Goal: Information Seeking & Learning: Learn about a topic

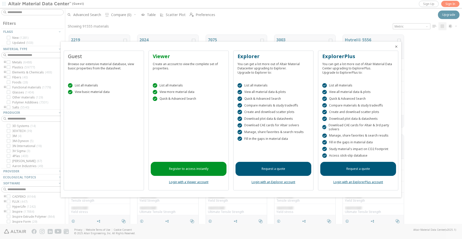
scroll to position [189, 393]
click at [99, 131] on div "Guest Browse our extensive material database, view basic properties from the da…" at bounding box center [104, 121] width 80 height 140
click at [397, 47] on icon "Close" at bounding box center [397, 47] width 4 height 4
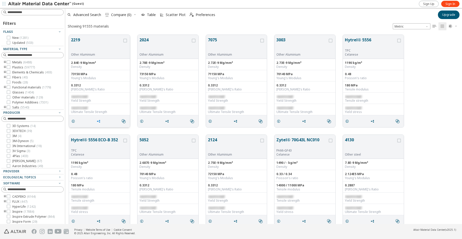
scroll to position [26, 0]
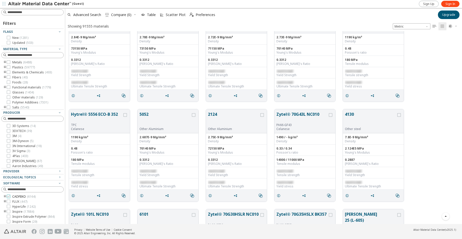
click at [10, 197] on div at bounding box center [9, 197] width 4 height 4
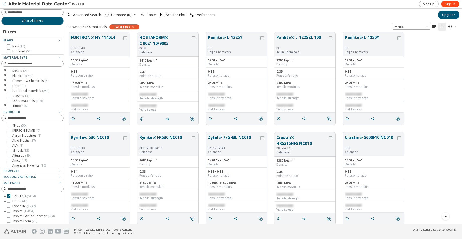
scroll to position [1878, 0]
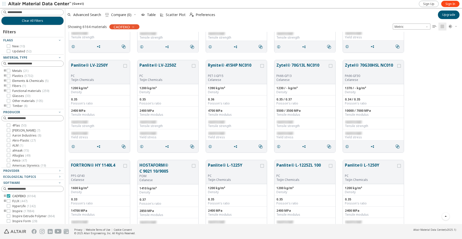
click at [10, 195] on icon at bounding box center [9, 196] width 4 height 4
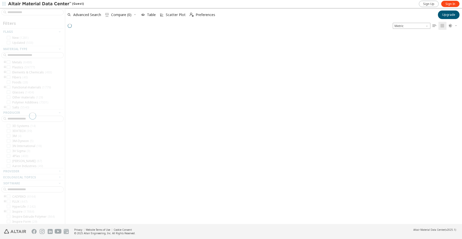
scroll to position [189, 393]
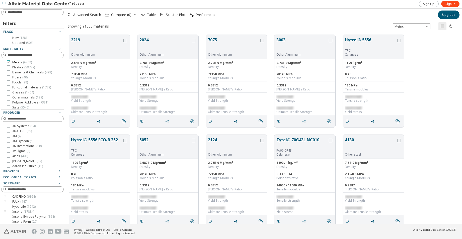
click at [20, 62] on span "Metals ( 6488 )" at bounding box center [22, 62] width 20 height 4
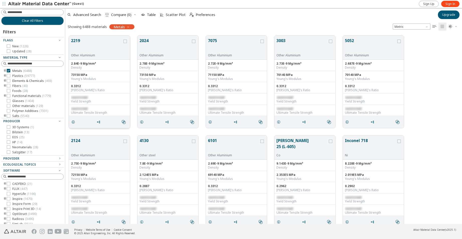
click at [90, 51] on button "2219" at bounding box center [96, 46] width 51 height 16
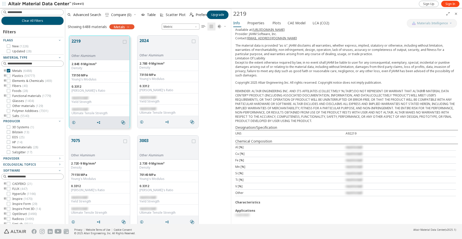
scroll to position [63, 0]
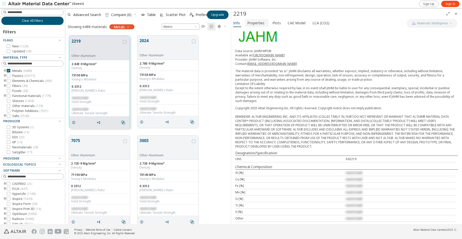
click at [261, 24] on span "Properties" at bounding box center [255, 23] width 17 height 8
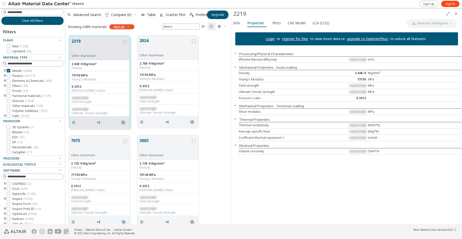
click at [456, 15] on icon "Close" at bounding box center [456, 14] width 4 height 4
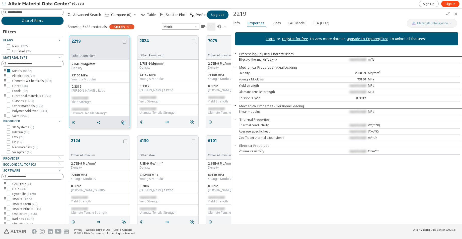
scroll to position [188, 162]
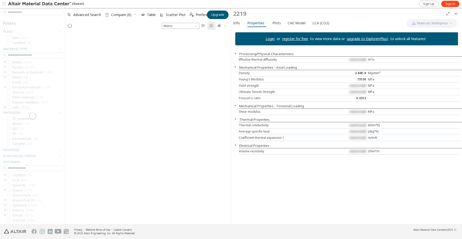
scroll to position [190, 162]
